Goal: Navigation & Orientation: Find specific page/section

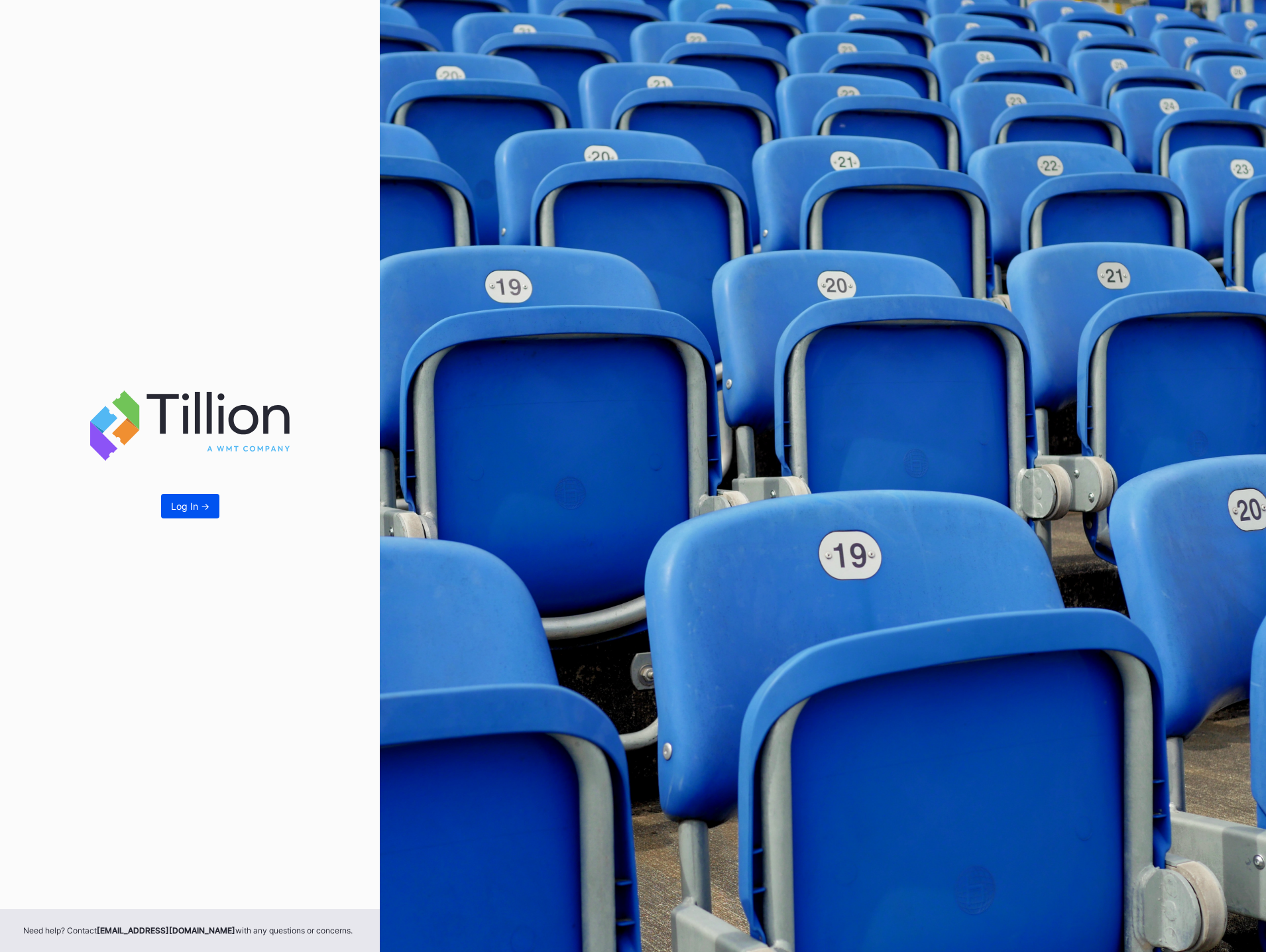
click at [194, 516] on button "Log In ->" at bounding box center [190, 506] width 58 height 24
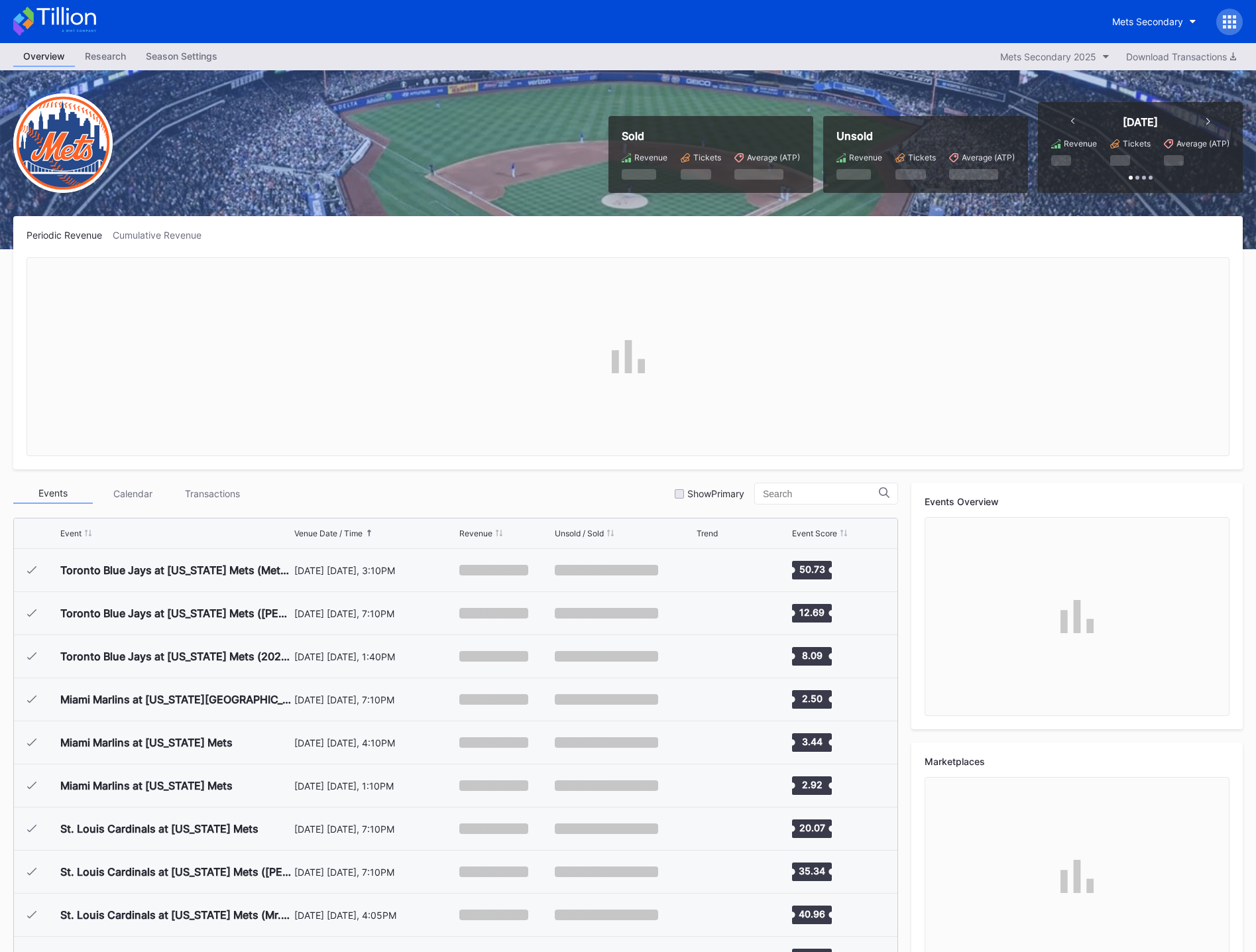
scroll to position [2757, 0]
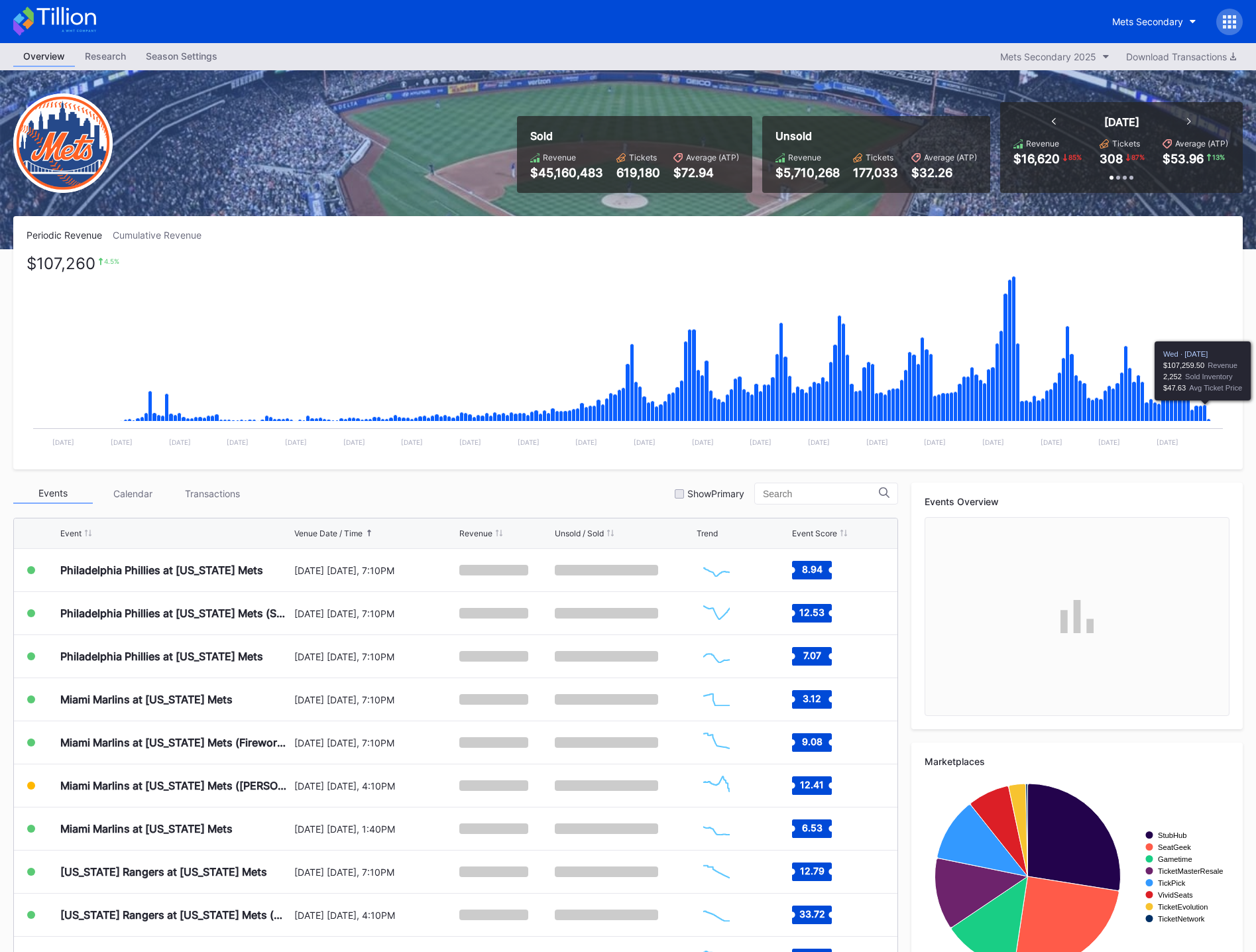
click at [1206, 413] on icon "Chart title" at bounding box center [1205, 413] width 4 height 17
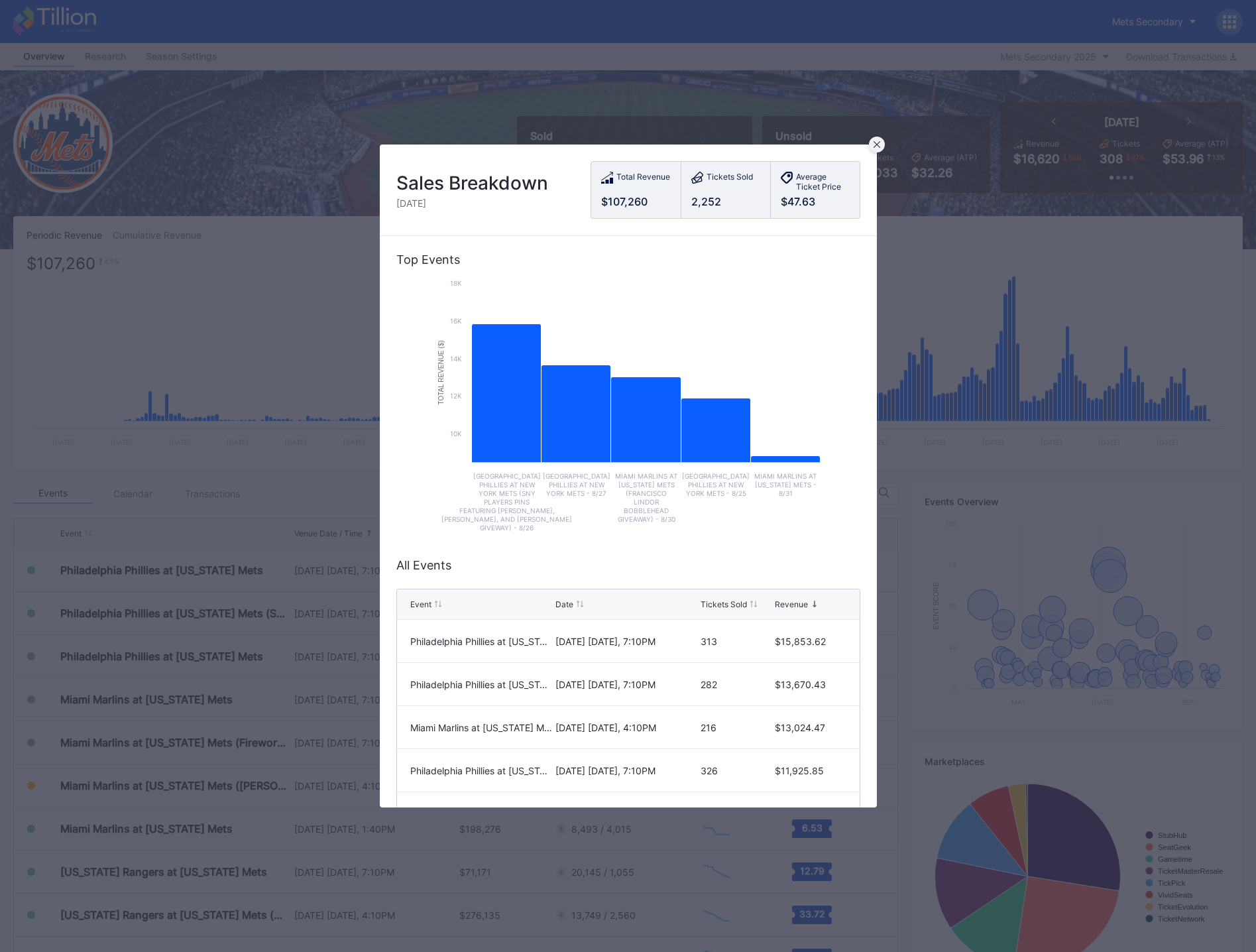
click at [877, 142] on icon at bounding box center [876, 144] width 7 height 7
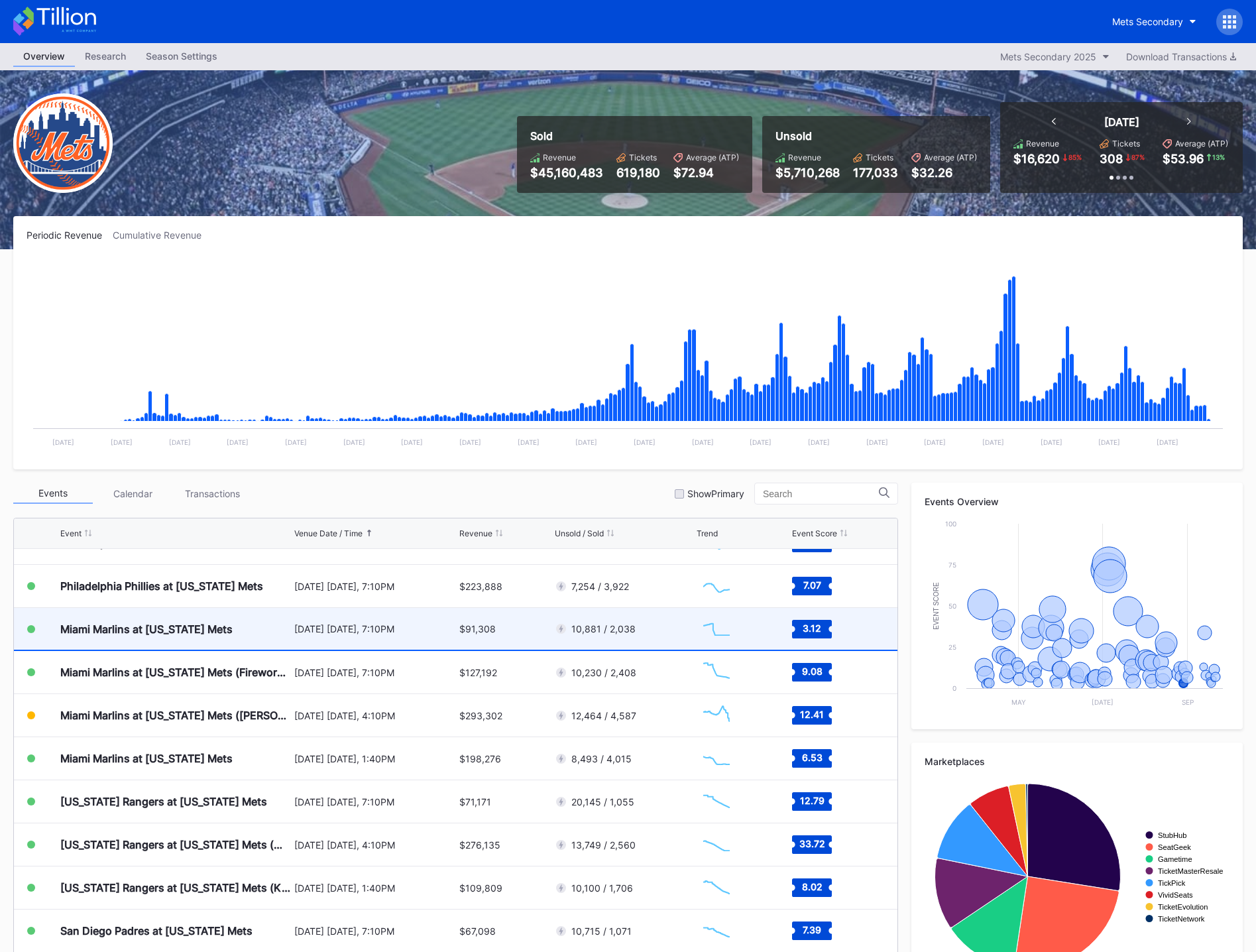
scroll to position [2690, 0]
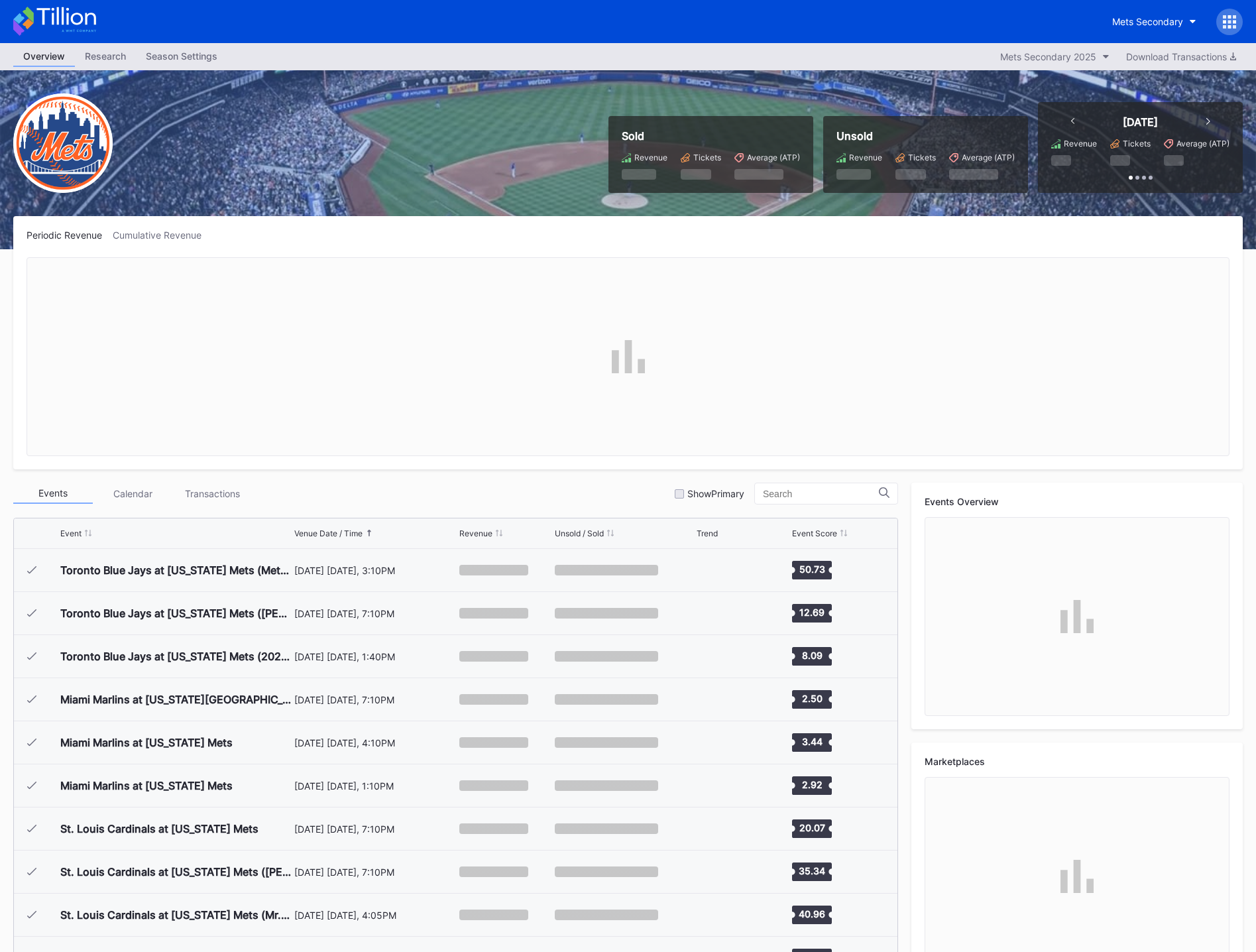
scroll to position [2757, 0]
